Goal: Information Seeking & Learning: Learn about a topic

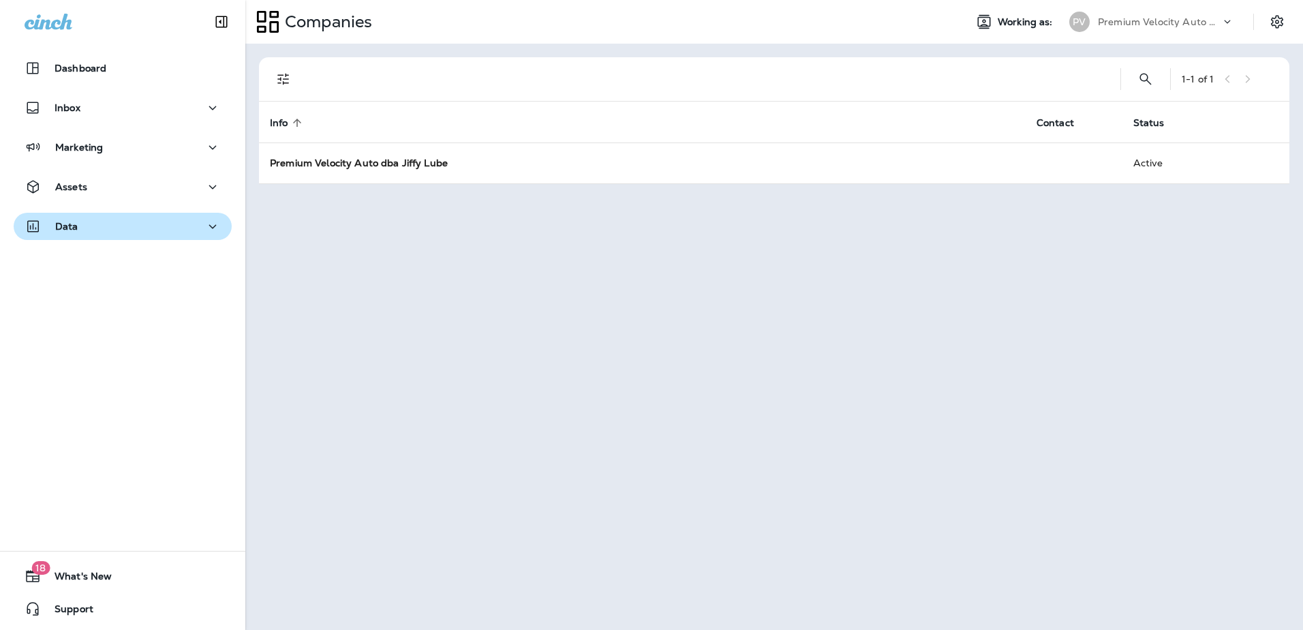
click at [211, 226] on icon "button" at bounding box center [212, 226] width 16 height 17
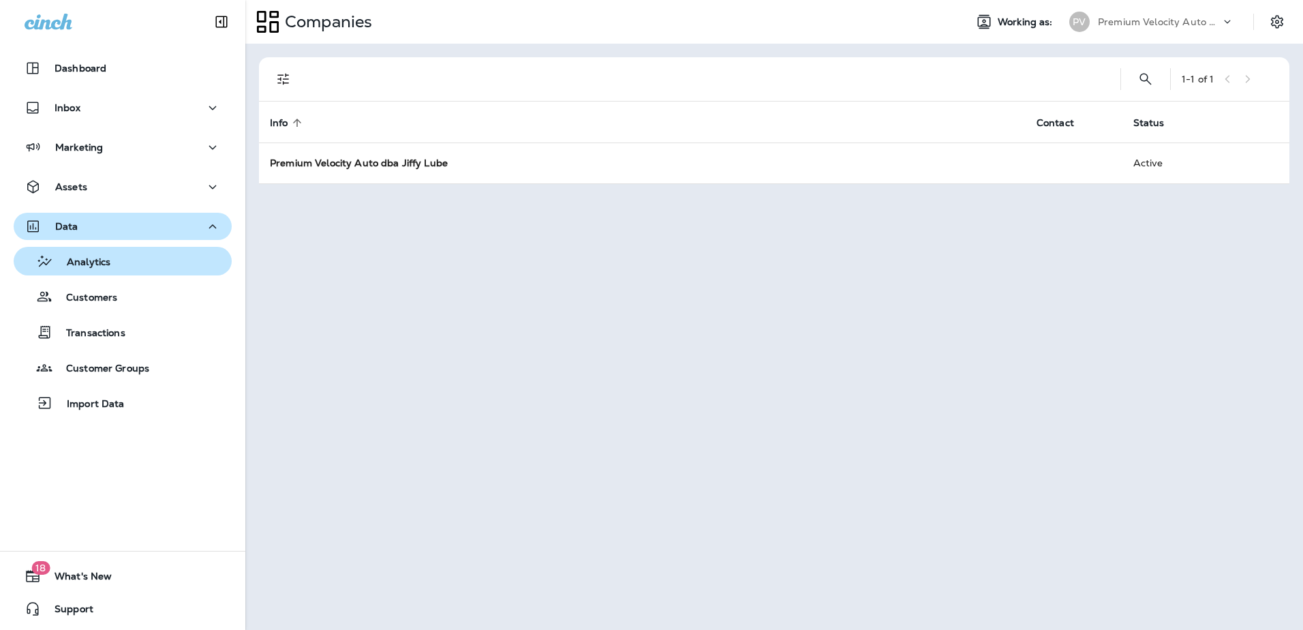
click at [124, 264] on div "Analytics" at bounding box center [122, 261] width 207 height 20
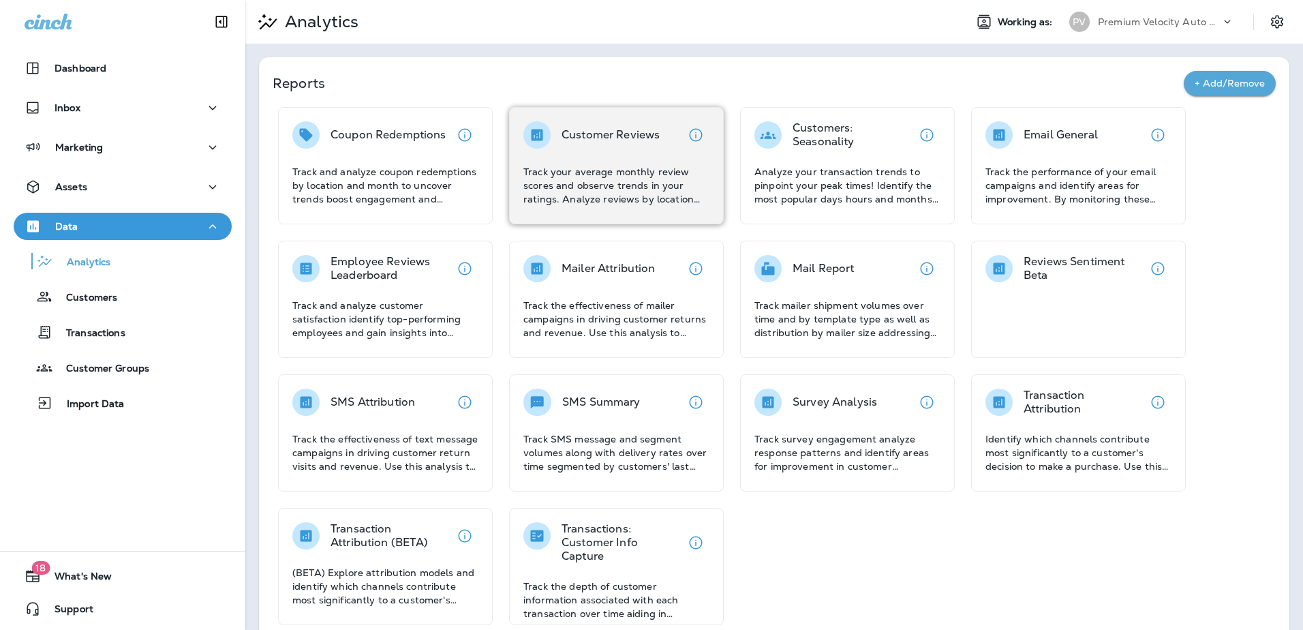
click at [611, 136] on p "Customer Reviews" at bounding box center [611, 135] width 98 height 14
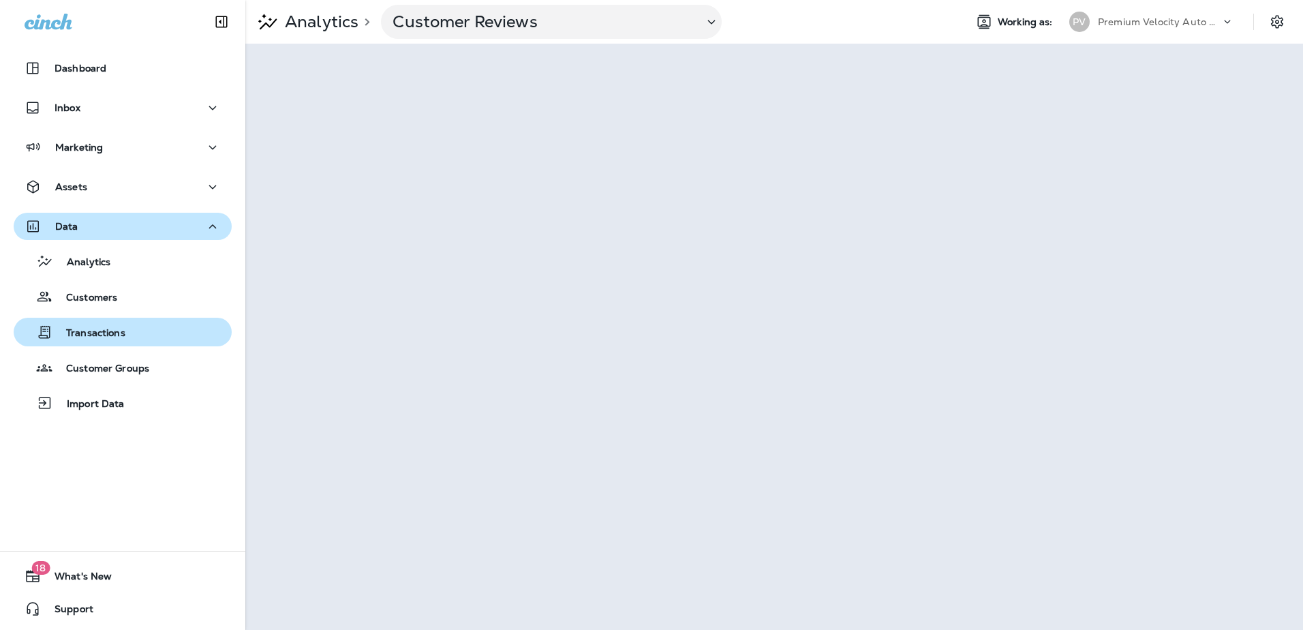
click at [87, 332] on p "Transactions" at bounding box center [88, 333] width 73 height 13
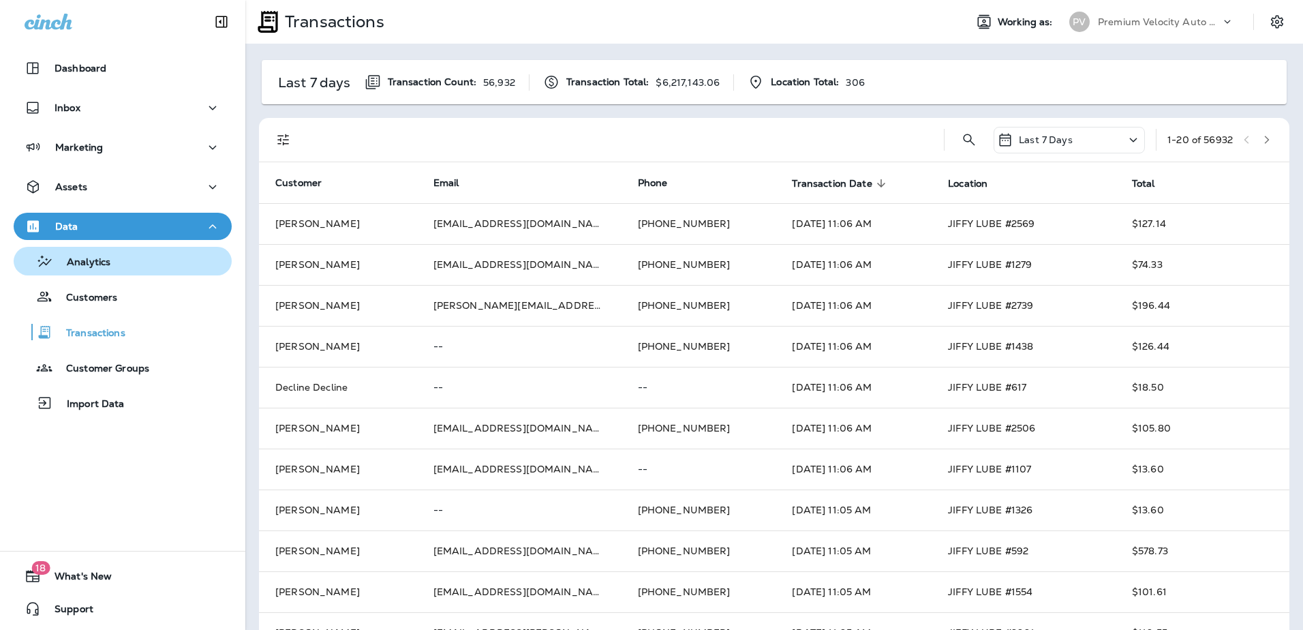
click at [73, 258] on p "Analytics" at bounding box center [81, 262] width 57 height 13
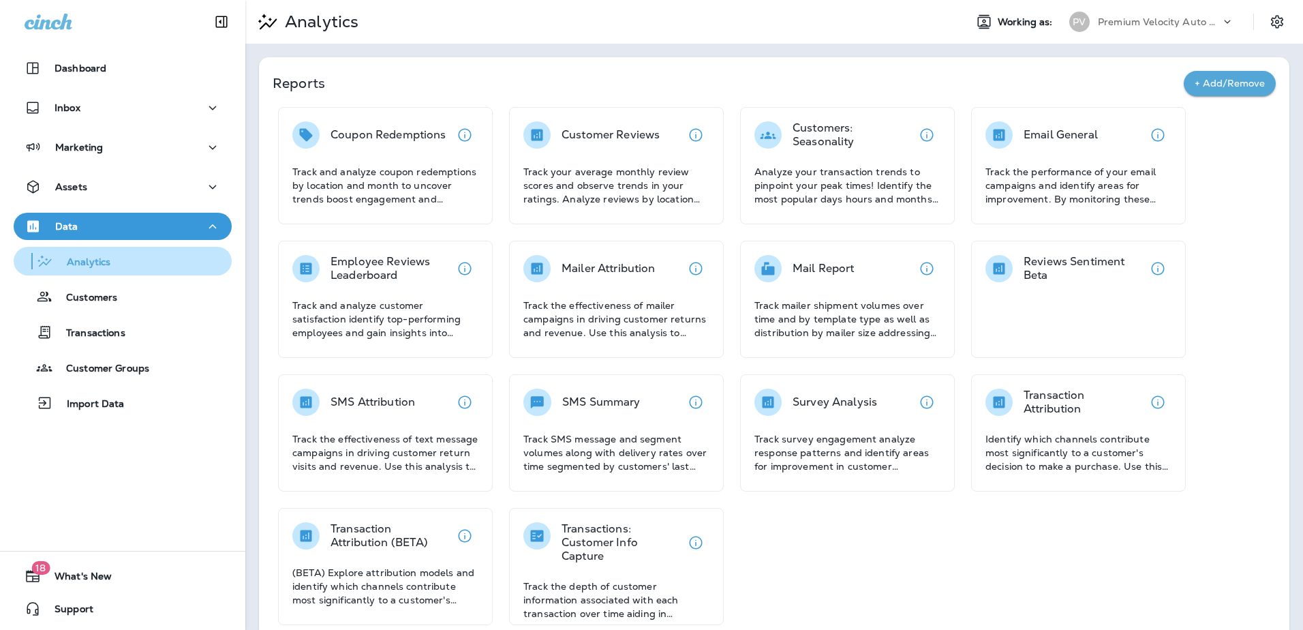
click at [73, 256] on p "Analytics" at bounding box center [81, 262] width 57 height 13
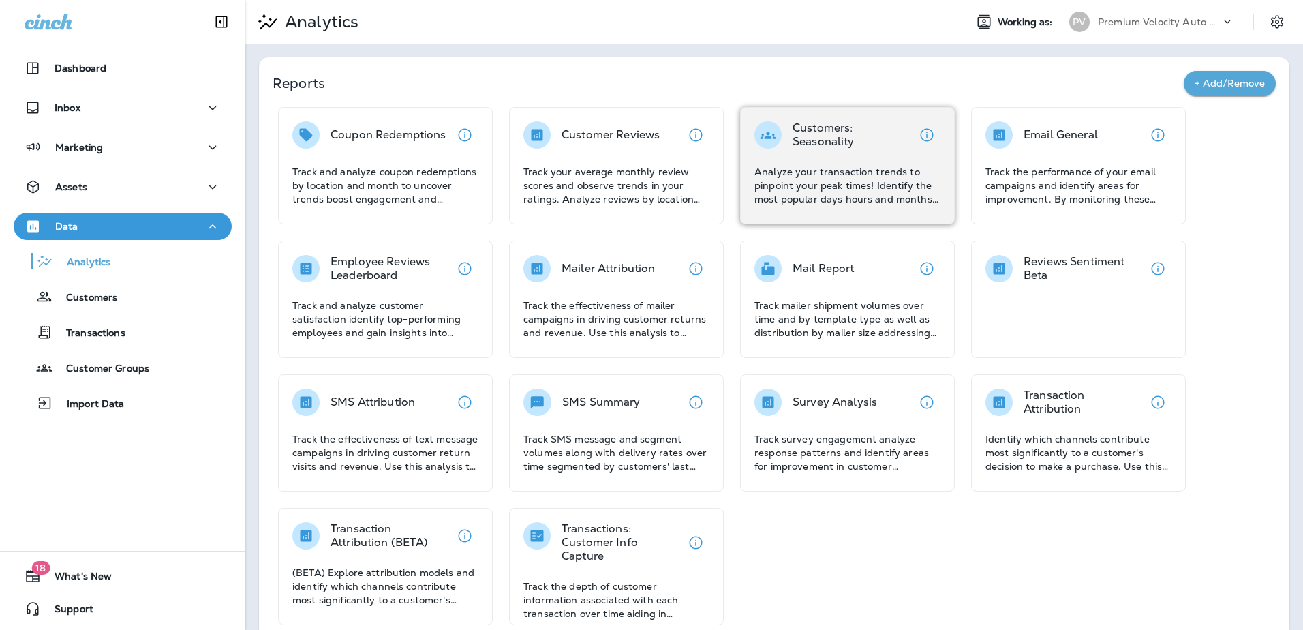
click at [832, 144] on p "Customers: Seasonality" at bounding box center [853, 134] width 121 height 27
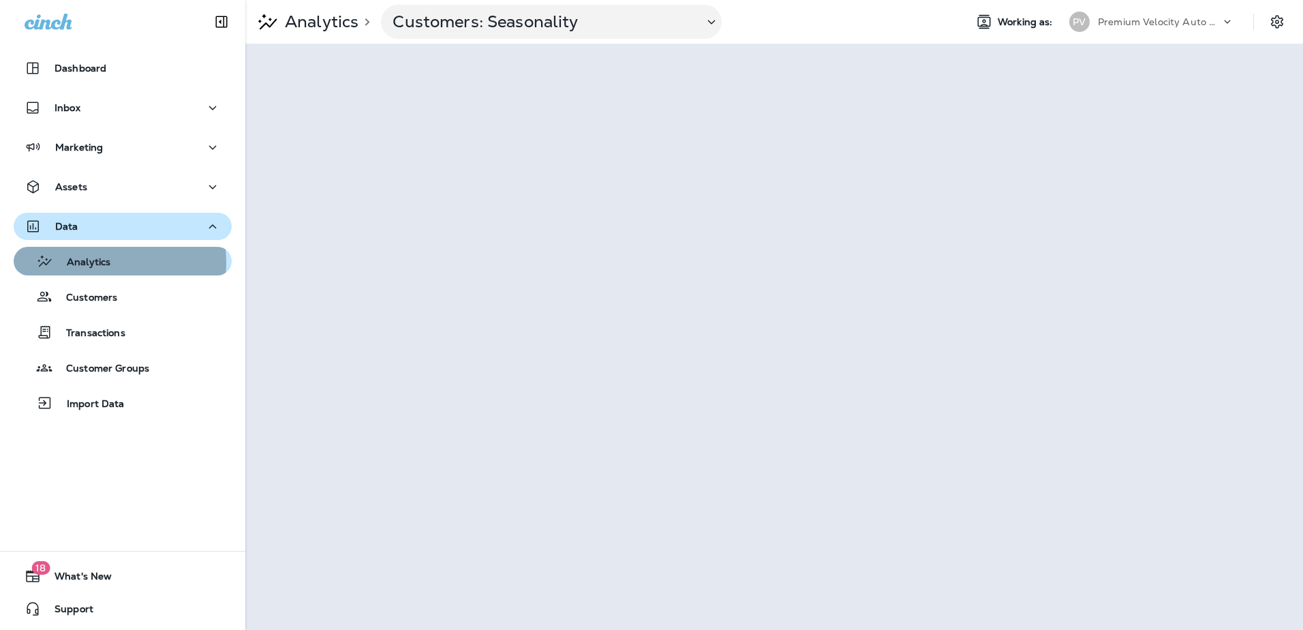
click at [92, 262] on p "Analytics" at bounding box center [81, 262] width 57 height 13
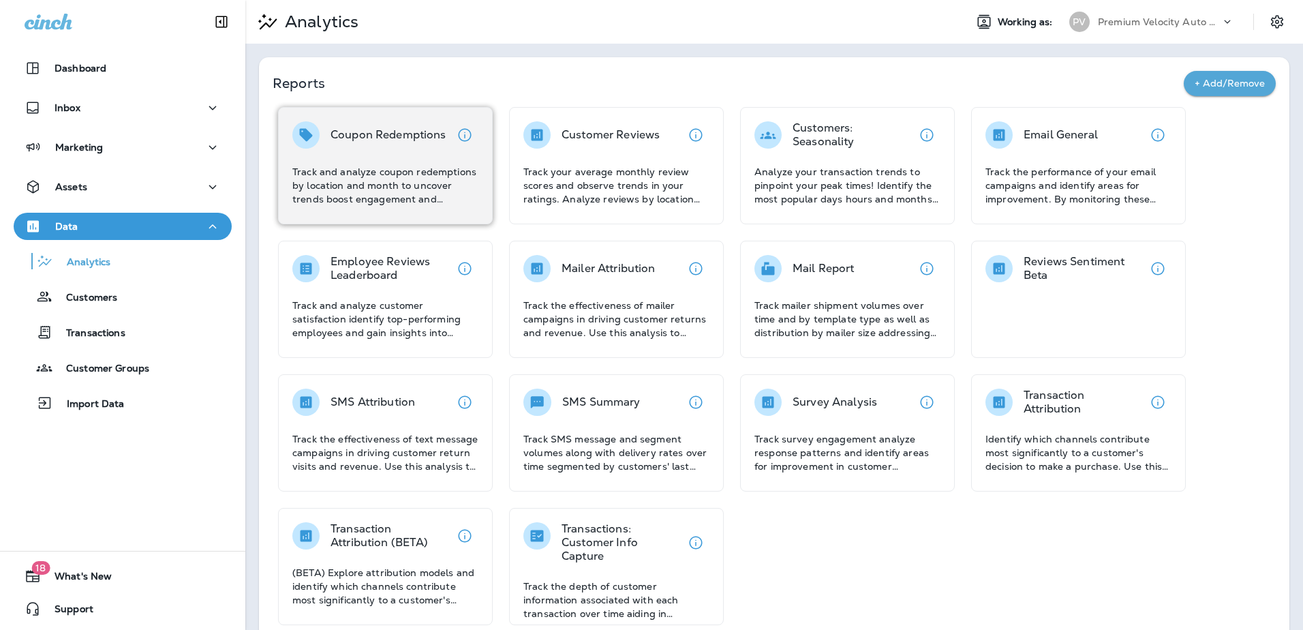
click at [430, 170] on p "Track and analyze coupon redemptions by location and month to uncover trends bo…" at bounding box center [385, 185] width 186 height 41
